Goal: Task Accomplishment & Management: Manage account settings

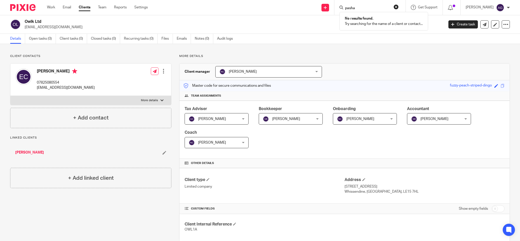
click at [363, 7] on input "pasha" at bounding box center [368, 8] width 46 height 5
drag, startPoint x: 378, startPoint y: 7, endPoint x: 347, endPoint y: 2, distance: 31.4
click at [347, 2] on div "pasha No results found. Try searching for the name of a client or contact..." at bounding box center [370, 7] width 71 height 15
type input "debra"
drag, startPoint x: 368, startPoint y: 8, endPoint x: 336, endPoint y: 4, distance: 32.1
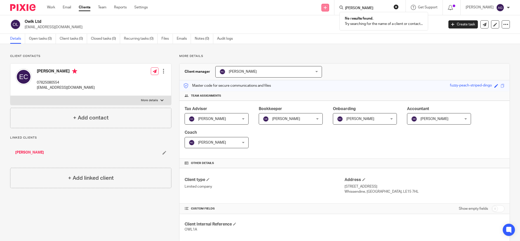
click at [336, 4] on div "Send new email Create task Add client Request signature debra No results found.…" at bounding box center [338, 7] width 365 height 15
type input "pea"
drag, startPoint x: 372, startPoint y: 8, endPoint x: 324, endPoint y: -3, distance: 49.7
click at [324, 0] on html "Work Email Clients Team Reports Settings Work Email Clients Team Reports Settin…" at bounding box center [260, 120] width 520 height 241
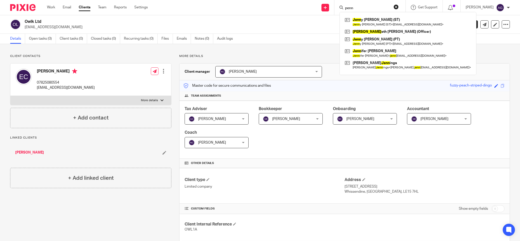
type input "penn"
drag, startPoint x: 380, startPoint y: 6, endPoint x: 325, endPoint y: 0, distance: 54.5
click at [325, 0] on div "Send new email Create task Add client Request signature penn Jenn y Roberton (S…" at bounding box center [338, 7] width 365 height 15
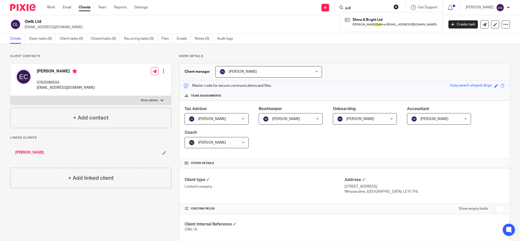
type input "poll"
drag, startPoint x: 375, startPoint y: 6, endPoint x: 340, endPoint y: 0, distance: 35.3
click at [340, 0] on div "Send new email Create task Add client Request signature poll Shine & Bright Ltd…" at bounding box center [338, 7] width 365 height 15
type input "powe"
drag, startPoint x: 376, startPoint y: 6, endPoint x: 324, endPoint y: -3, distance: 53.0
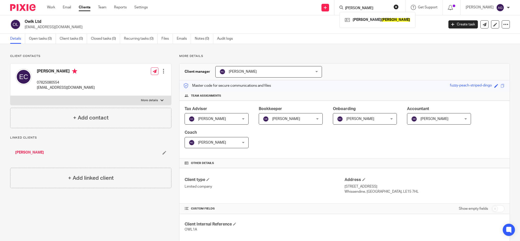
click at [324, 0] on html "Work Email Clients Team Reports Settings Work Email Clients Team Reports Settin…" at bounding box center [260, 120] width 520 height 241
click at [391, 9] on input "Search" at bounding box center [368, 8] width 46 height 5
drag, startPoint x: 381, startPoint y: 7, endPoint x: 348, endPoint y: 0, distance: 34.3
click at [348, 0] on div "price Henry Price (SAR no longer required) Henry Price (SAR no longer required)…" at bounding box center [370, 7] width 71 height 15
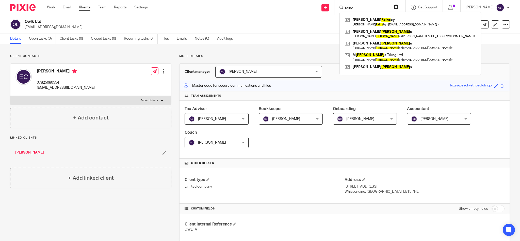
type input "raine"
drag, startPoint x: 373, startPoint y: 8, endPoint x: 336, endPoint y: 1, distance: 38.0
click at [336, 1] on div "Send new email Create task Add client Request signature raine Kay Rains by Kay …" at bounding box center [338, 7] width 365 height 15
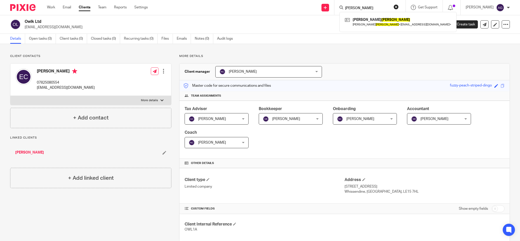
type input "reid"
drag, startPoint x: 372, startPoint y: 5, endPoint x: 343, endPoint y: 4, distance: 29.7
click at [344, 2] on div "Send new email Create task Add client Request signature reid Natalie Reed Natal…" at bounding box center [338, 7] width 365 height 15
drag, startPoint x: 377, startPoint y: 10, endPoint x: 342, endPoint y: 4, distance: 35.2
click at [343, 5] on div "Send new email Create task Add client Request signature Get Support Contact Sup…" at bounding box center [338, 7] width 365 height 15
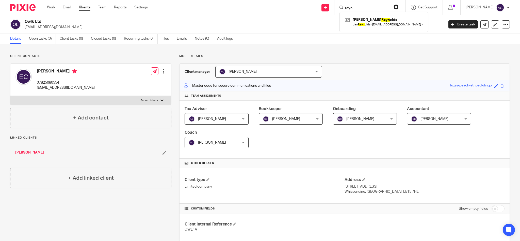
drag, startPoint x: 368, startPoint y: 8, endPoint x: 352, endPoint y: 7, distance: 16.0
click at [352, 7] on div "reyn" at bounding box center [369, 7] width 59 height 6
type input "gavin"
click button "submit" at bounding box center [0, 0] width 0 height 0
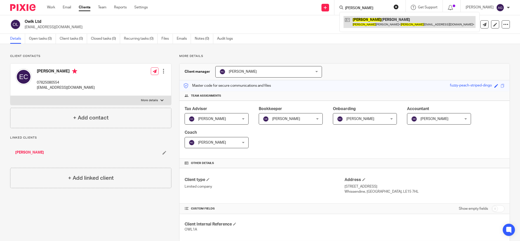
click at [381, 25] on link at bounding box center [410, 22] width 132 height 12
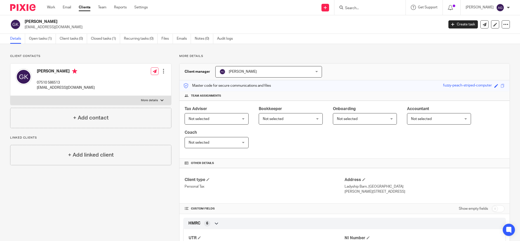
click at [162, 71] on div at bounding box center [163, 71] width 5 height 5
click at [128, 81] on link "Edit contact" at bounding box center [139, 82] width 49 height 7
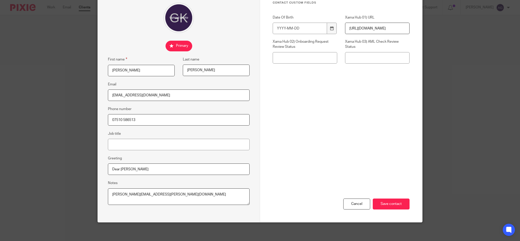
scroll to position [47, 0]
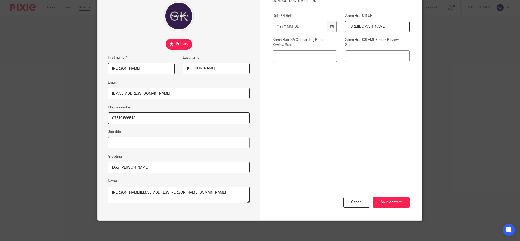
click at [165, 193] on textarea "Gavin.Kilbourn@hain.com" at bounding box center [179, 195] width 142 height 17
type textarea "Gavin.Kilbourn@hain.com 07485 157127"
click at [380, 203] on input "Save contact" at bounding box center [391, 202] width 37 height 11
click at [372, 185] on div "Cancel Save contact" at bounding box center [341, 176] width 137 height 88
click at [379, 203] on input "Save contact" at bounding box center [391, 202] width 37 height 11
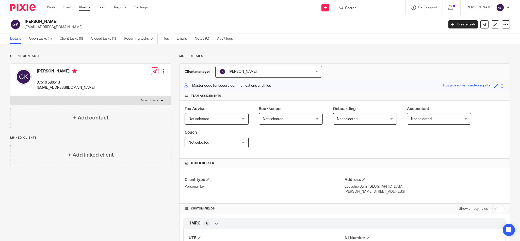
click at [367, 4] on form at bounding box center [372, 7] width 54 height 6
click at [367, 10] on input "Search" at bounding box center [368, 8] width 46 height 5
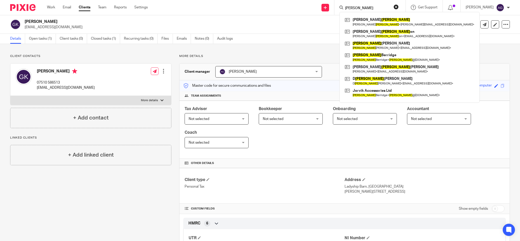
click at [378, 8] on input "richards" at bounding box center [368, 8] width 46 height 5
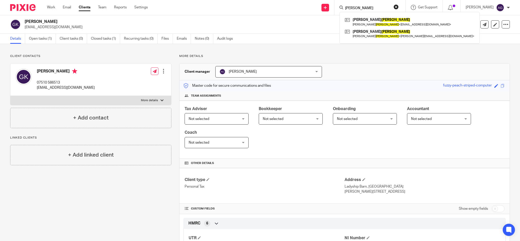
type input "richardson"
